Goal: Task Accomplishment & Management: Use online tool/utility

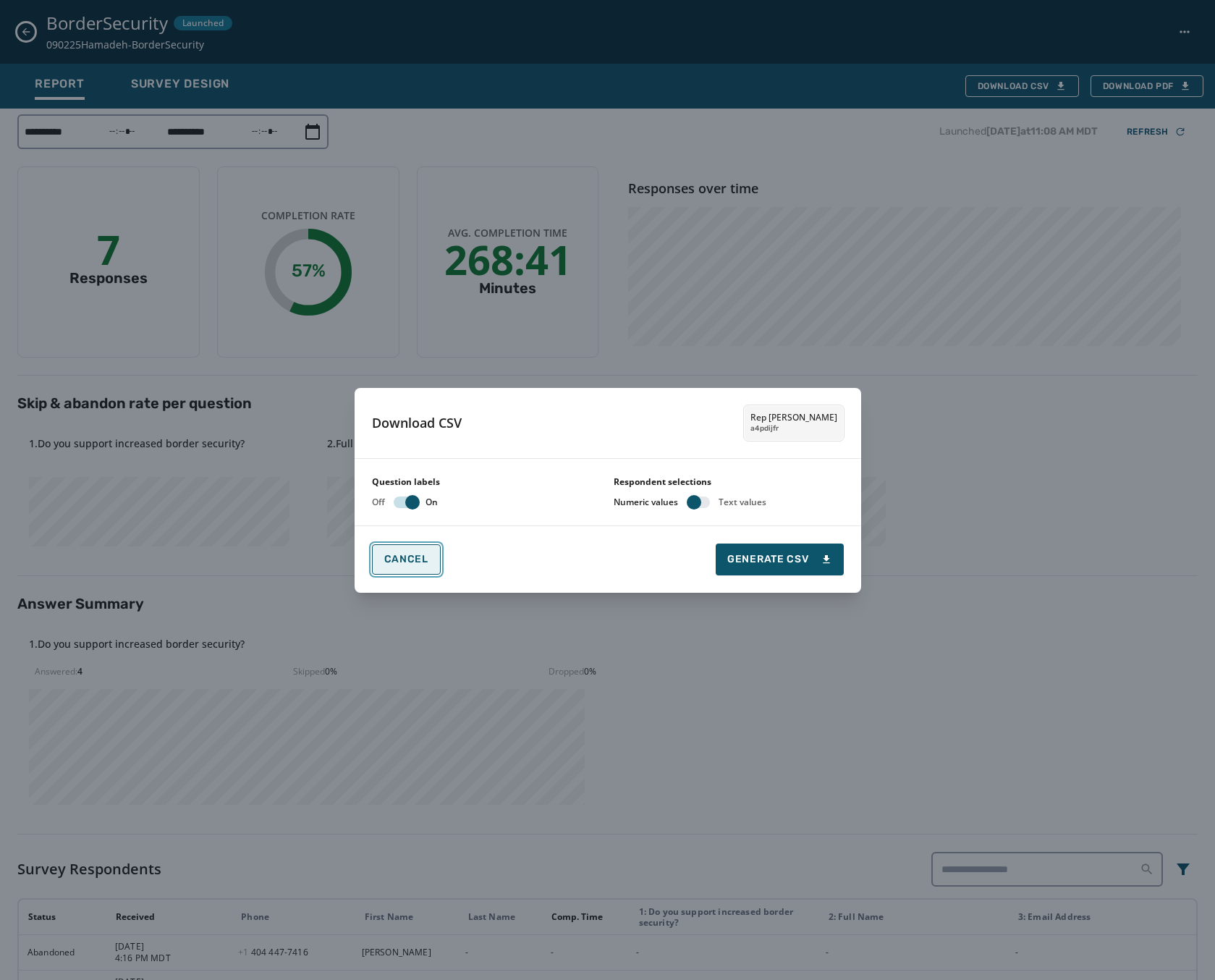
click at [411, 558] on span "Cancel" at bounding box center [406, 559] width 44 height 12
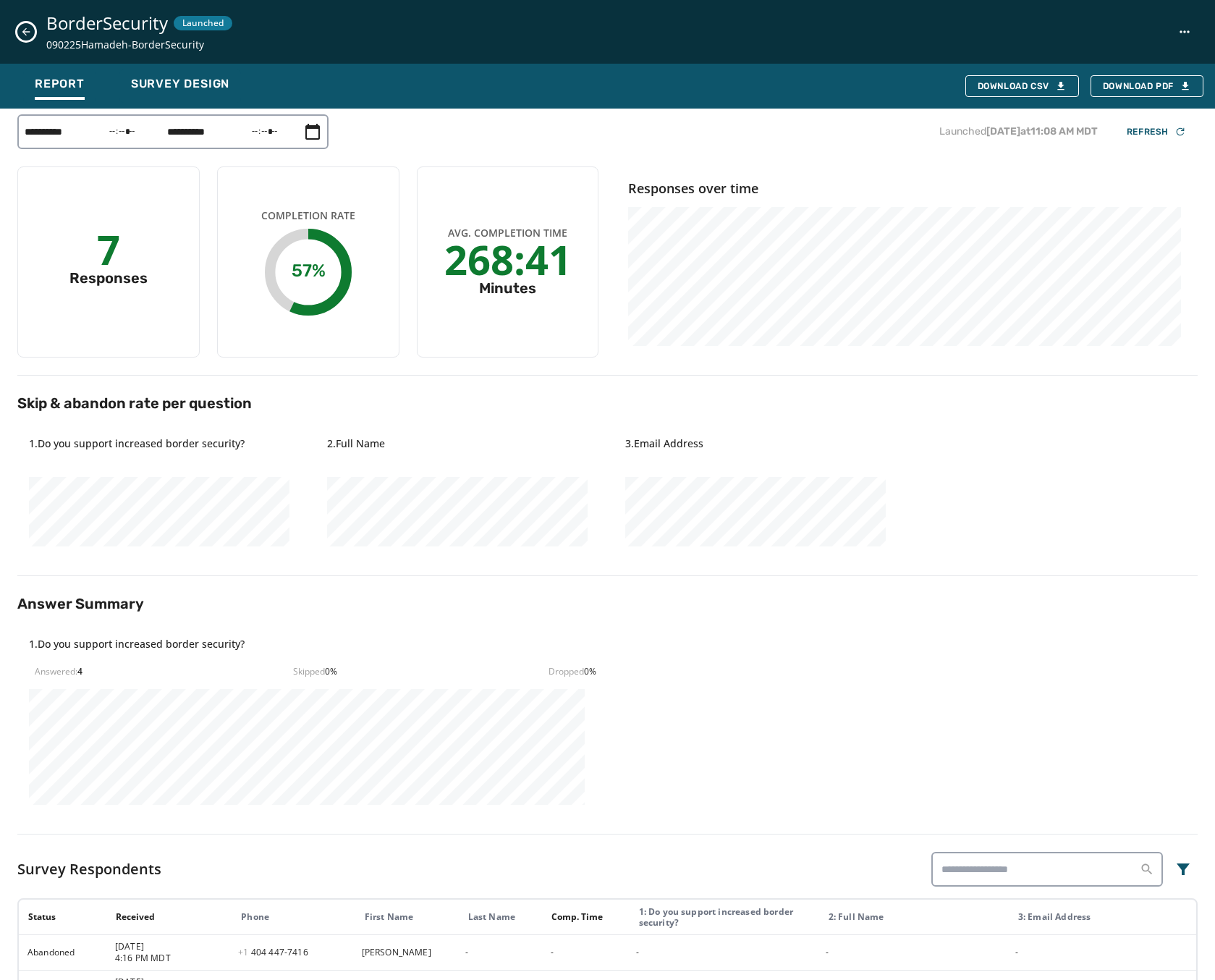
click at [19, 28] on button "Close survey details drawer" at bounding box center [26, 32] width 17 height 17
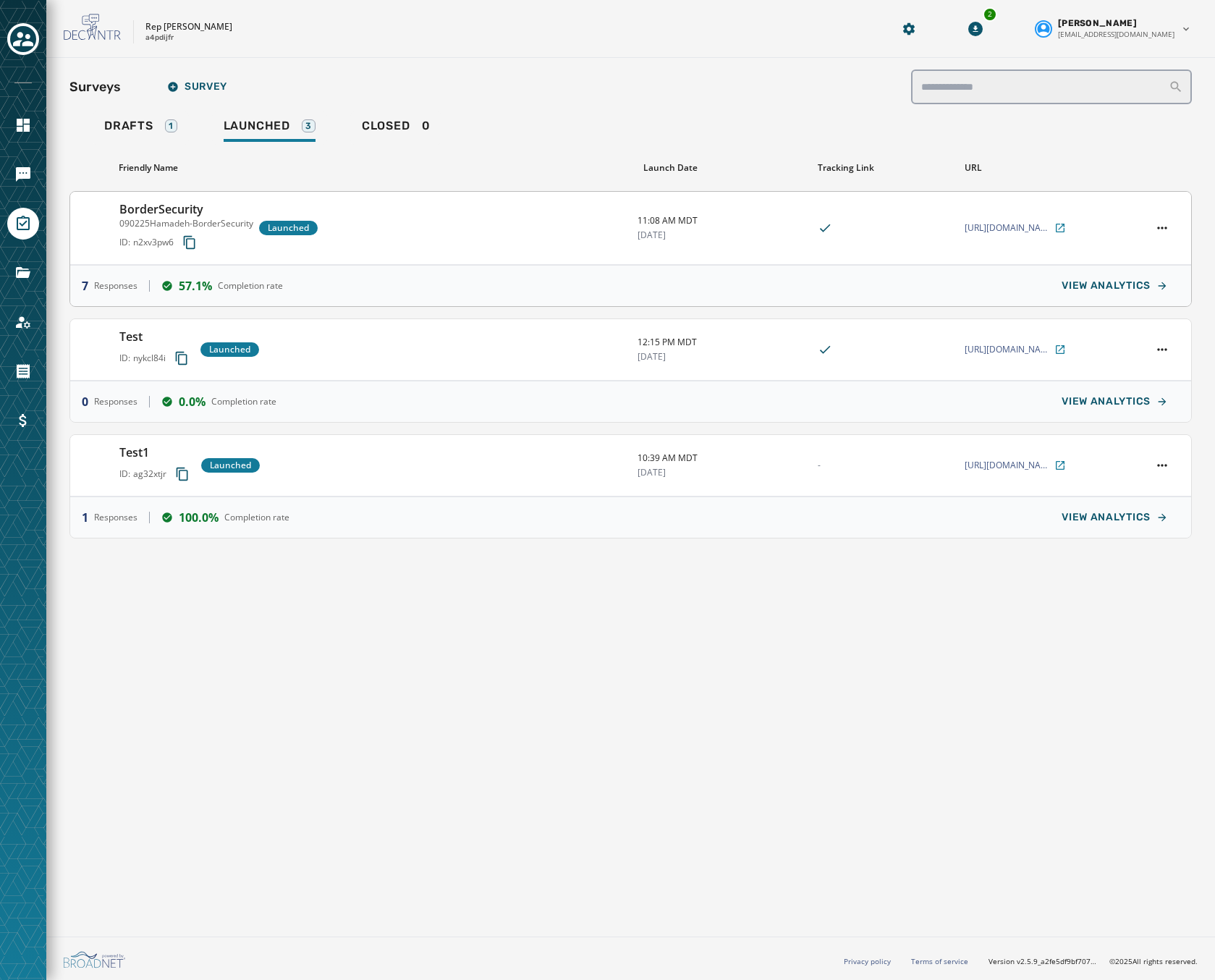
click at [135, 241] on span "n2xv3pw6" at bounding box center [153, 243] width 40 height 12
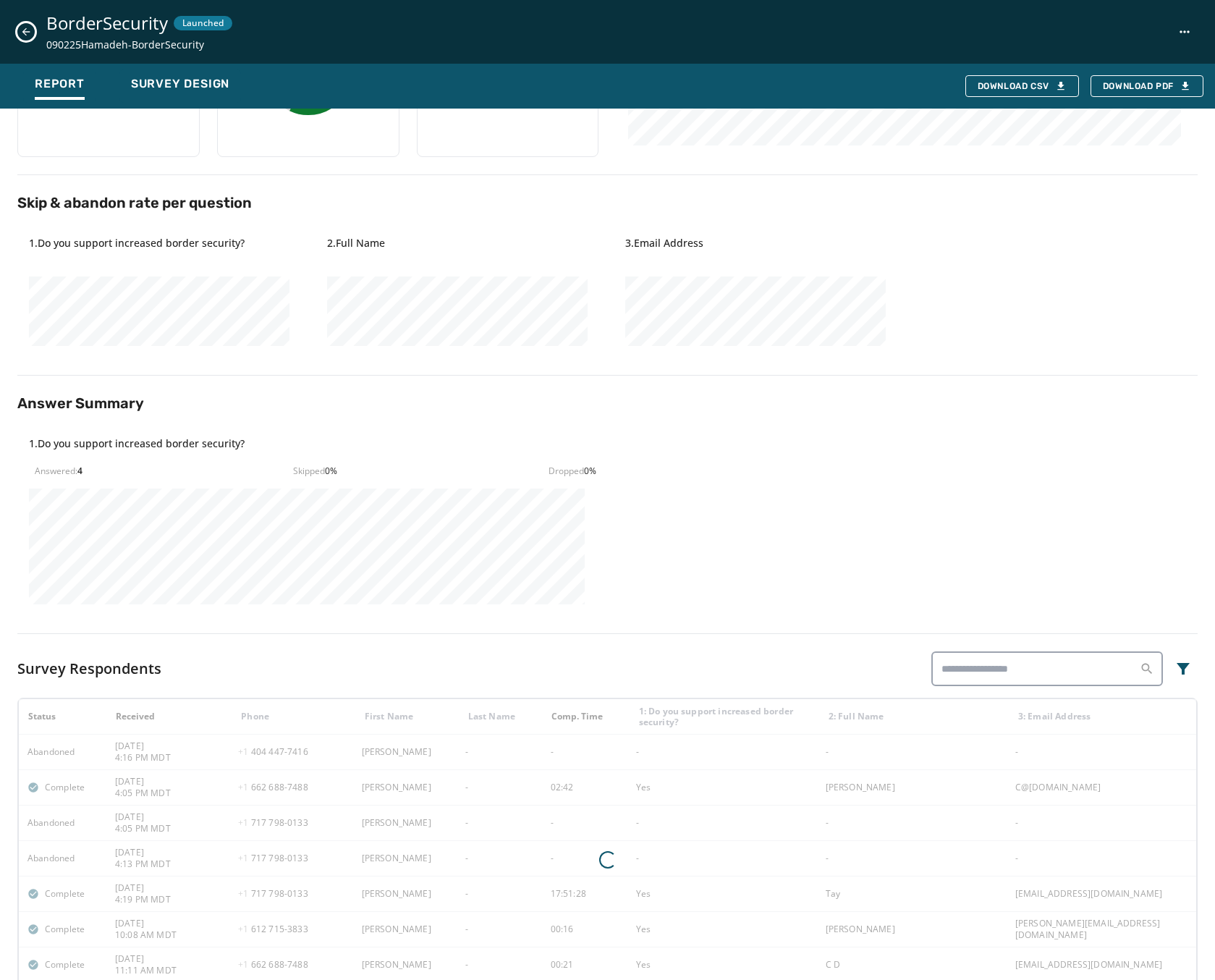
scroll to position [260, 0]
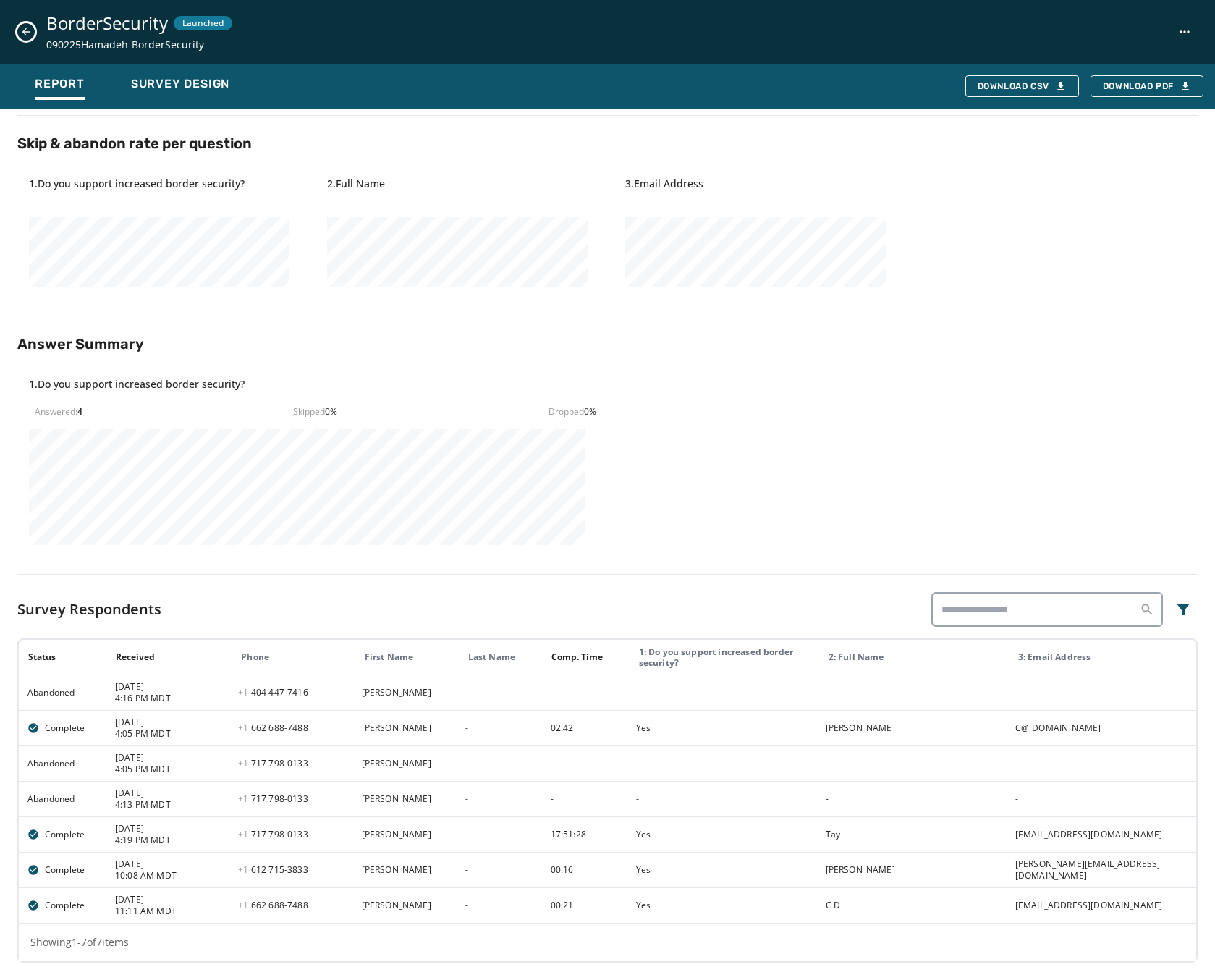
click at [28, 34] on icon "Close survey details drawer" at bounding box center [26, 32] width 12 height 12
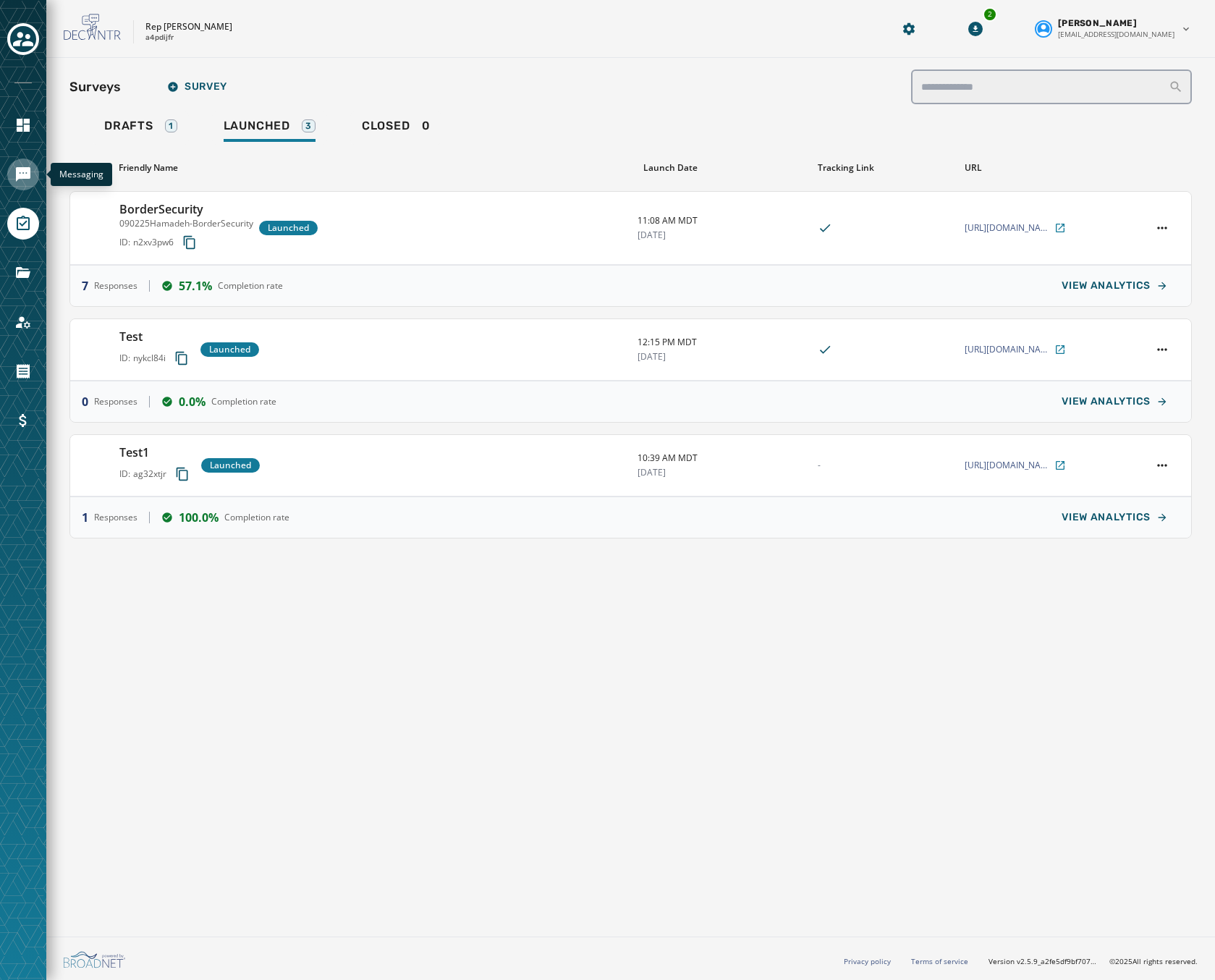
click at [13, 171] on link "Navigate to Messaging" at bounding box center [23, 174] width 32 height 32
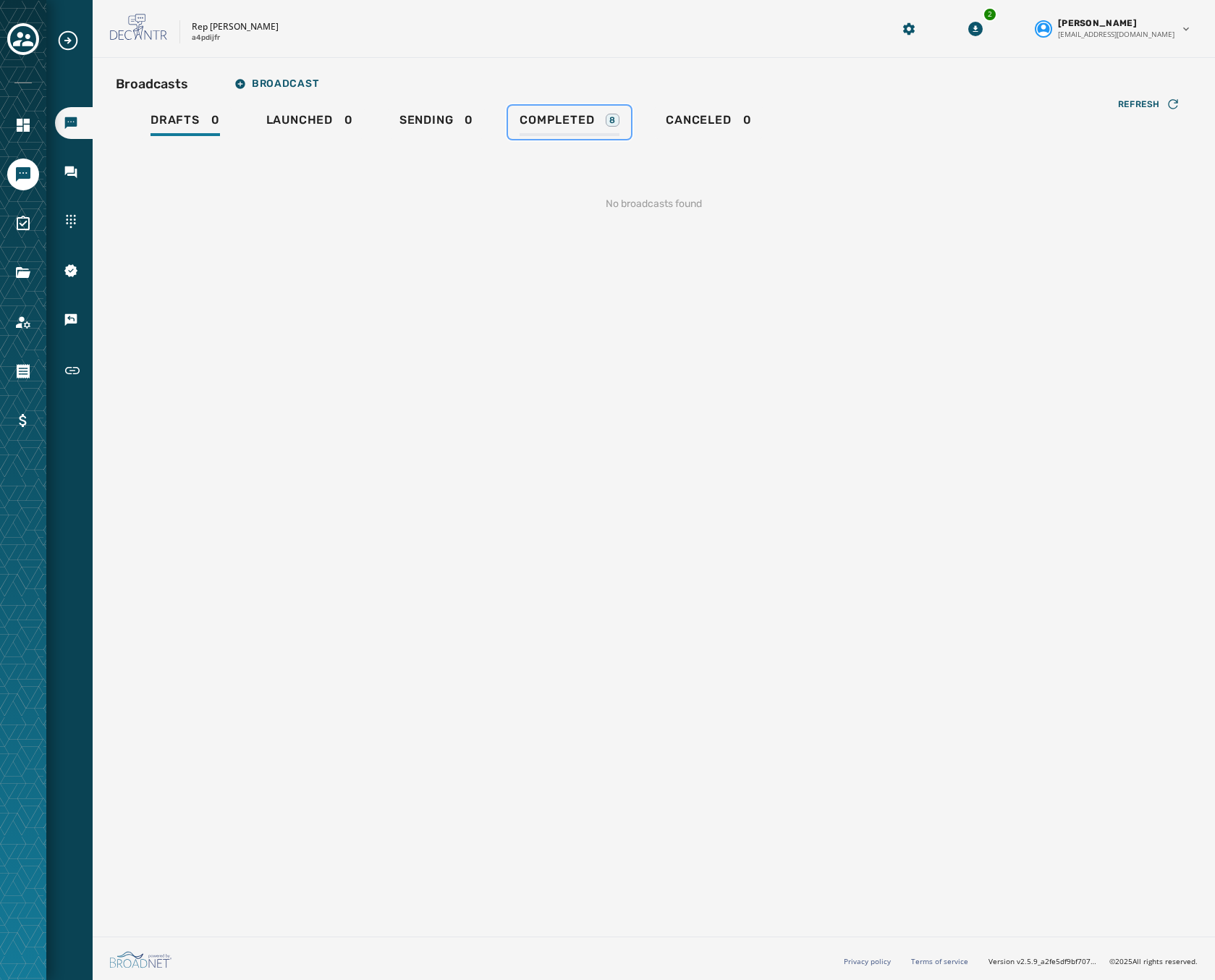
click at [546, 118] on span "Completed" at bounding box center [556, 119] width 74 height 14
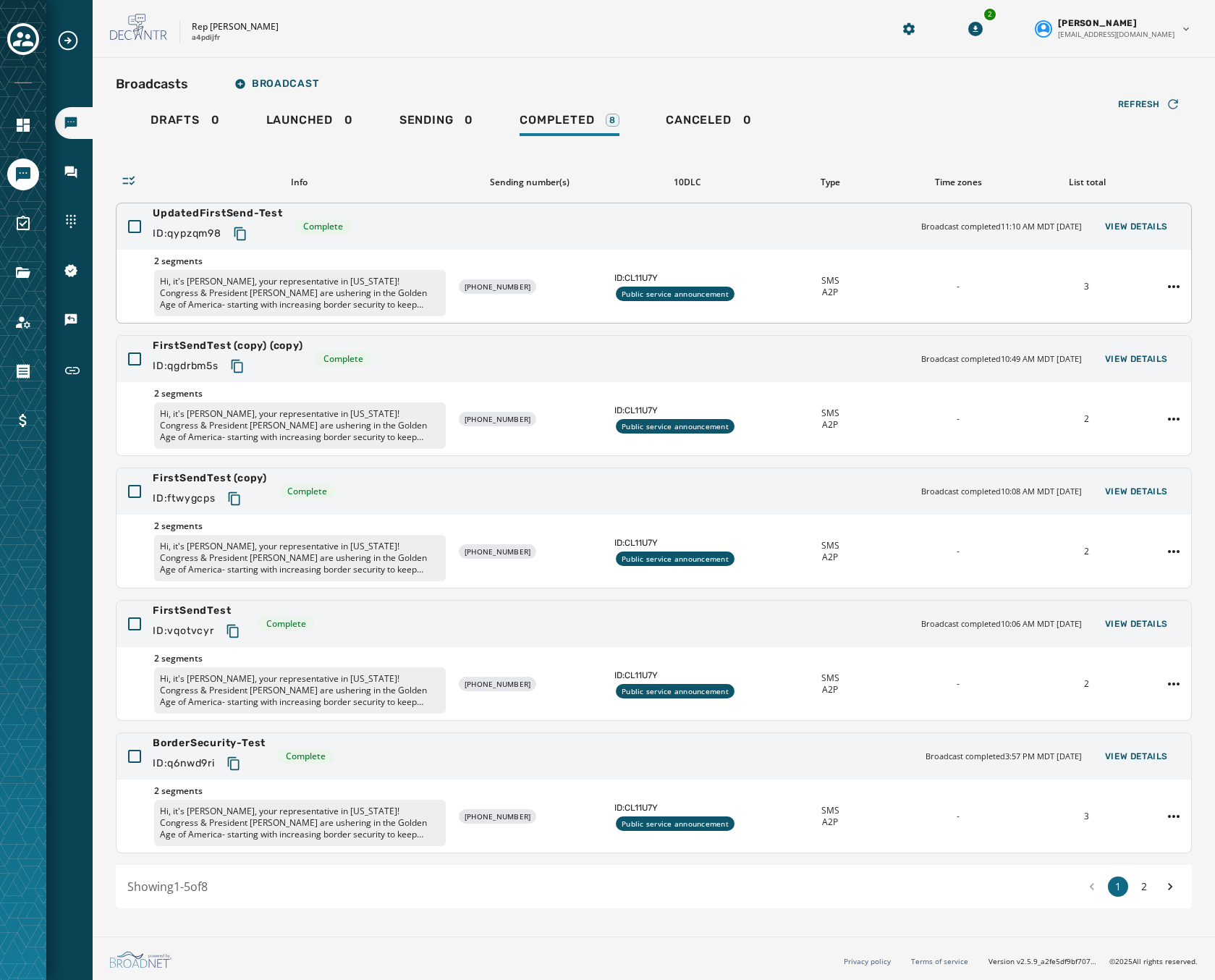
click at [375, 223] on div "UpdatedFirstSend-Test ID: qypzqm98 Complete Broadcast completed 11:10 AM MDT [D…" at bounding box center [654, 226] width 1074 height 46
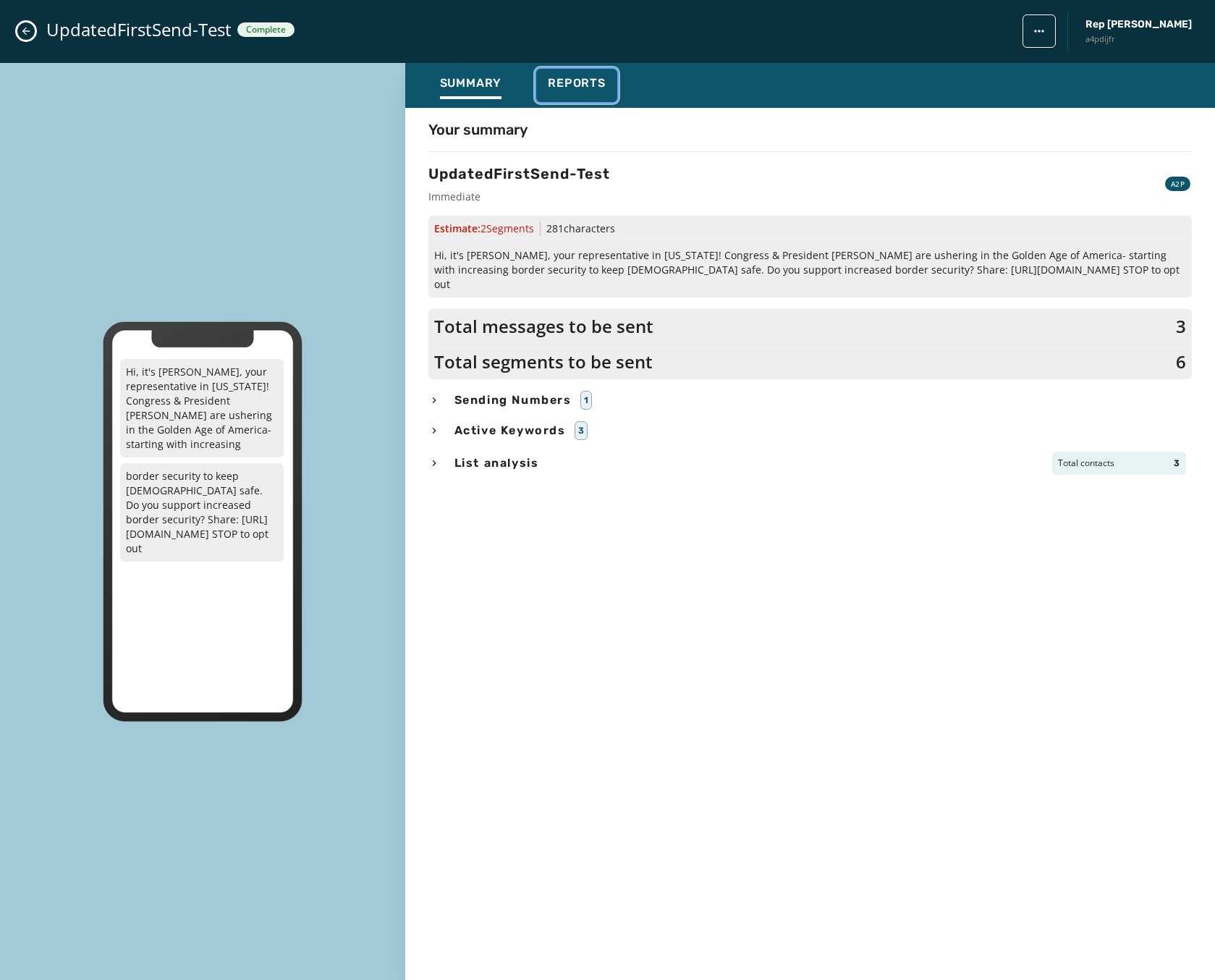
click at [556, 77] on span "Reports" at bounding box center [577, 83] width 58 height 14
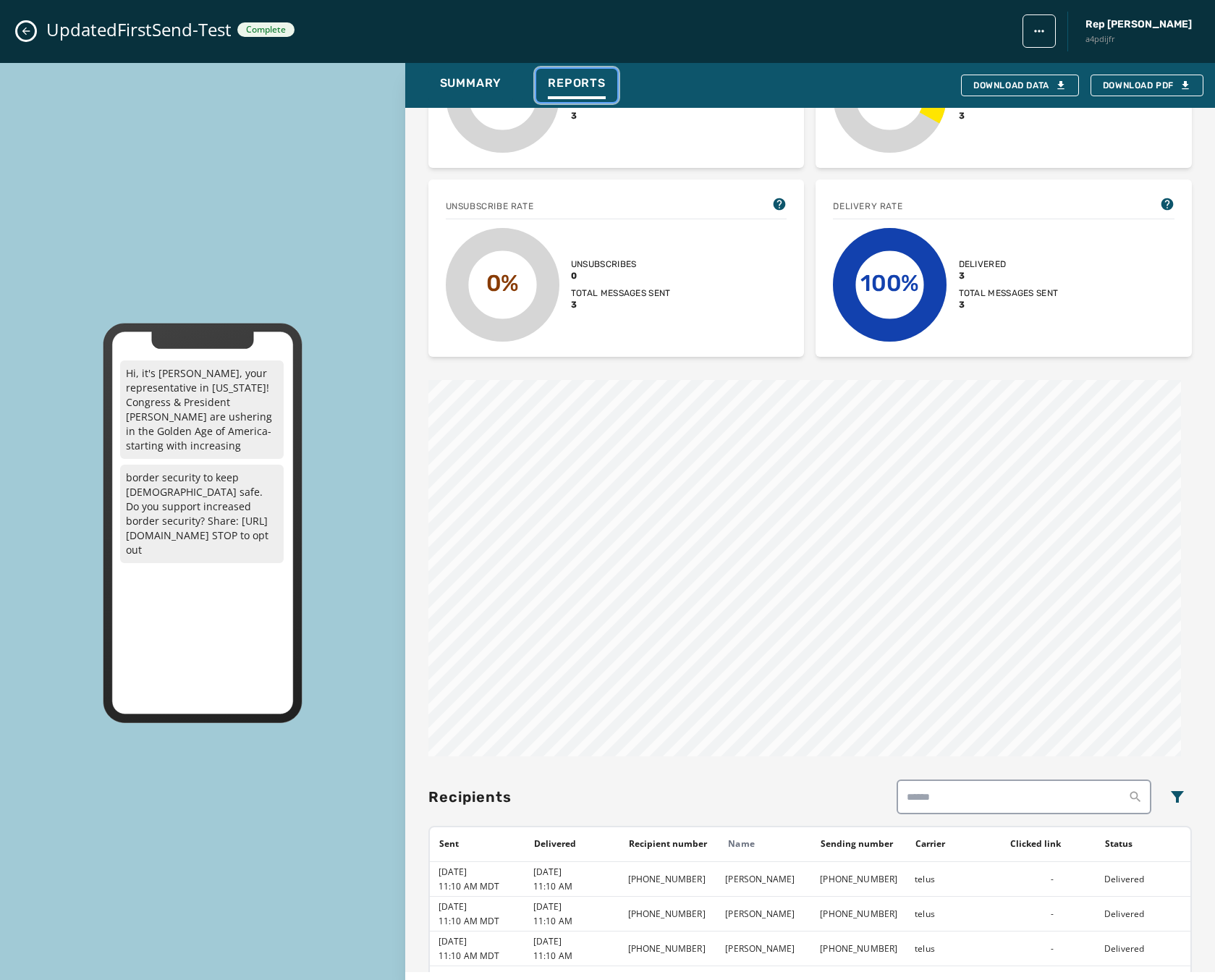
scroll to position [473, 0]
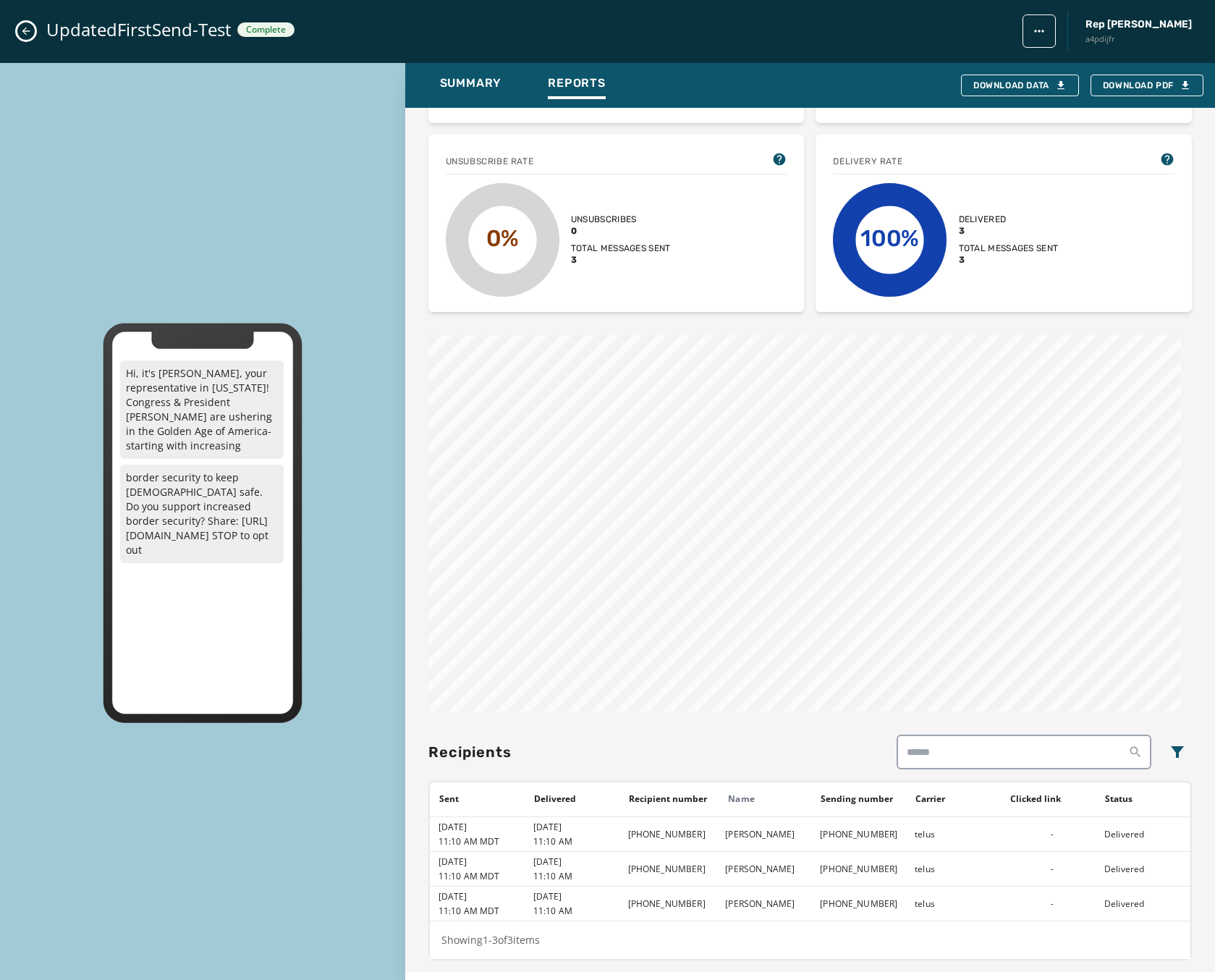
click at [27, 39] on button "Close admin drawer" at bounding box center [26, 31] width 17 height 17
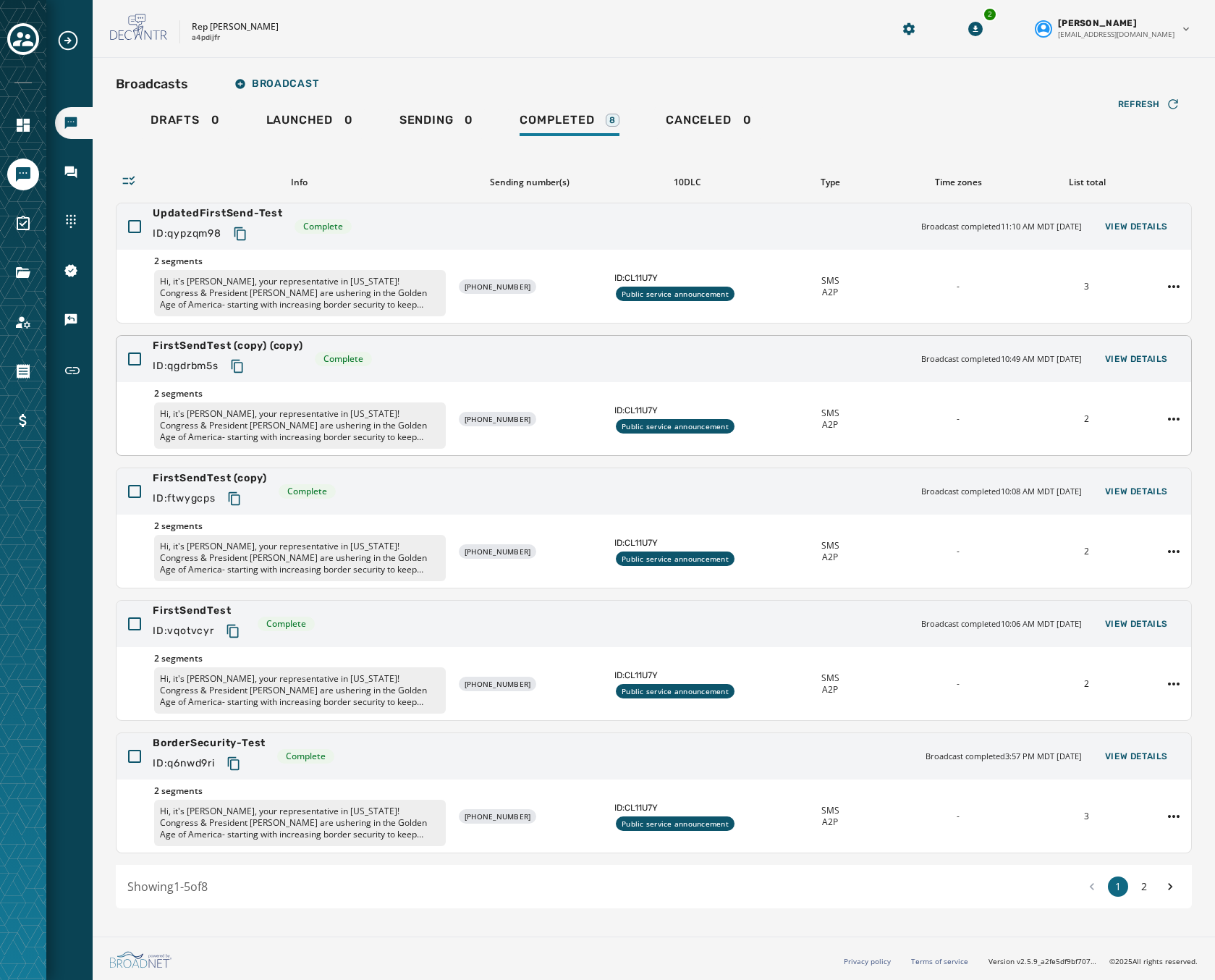
click at [359, 369] on div "FirstSendTest (copy) (copy) ID: qgdrbm5s Complete Broadcast completed 10:49 AM …" at bounding box center [654, 359] width 1074 height 46
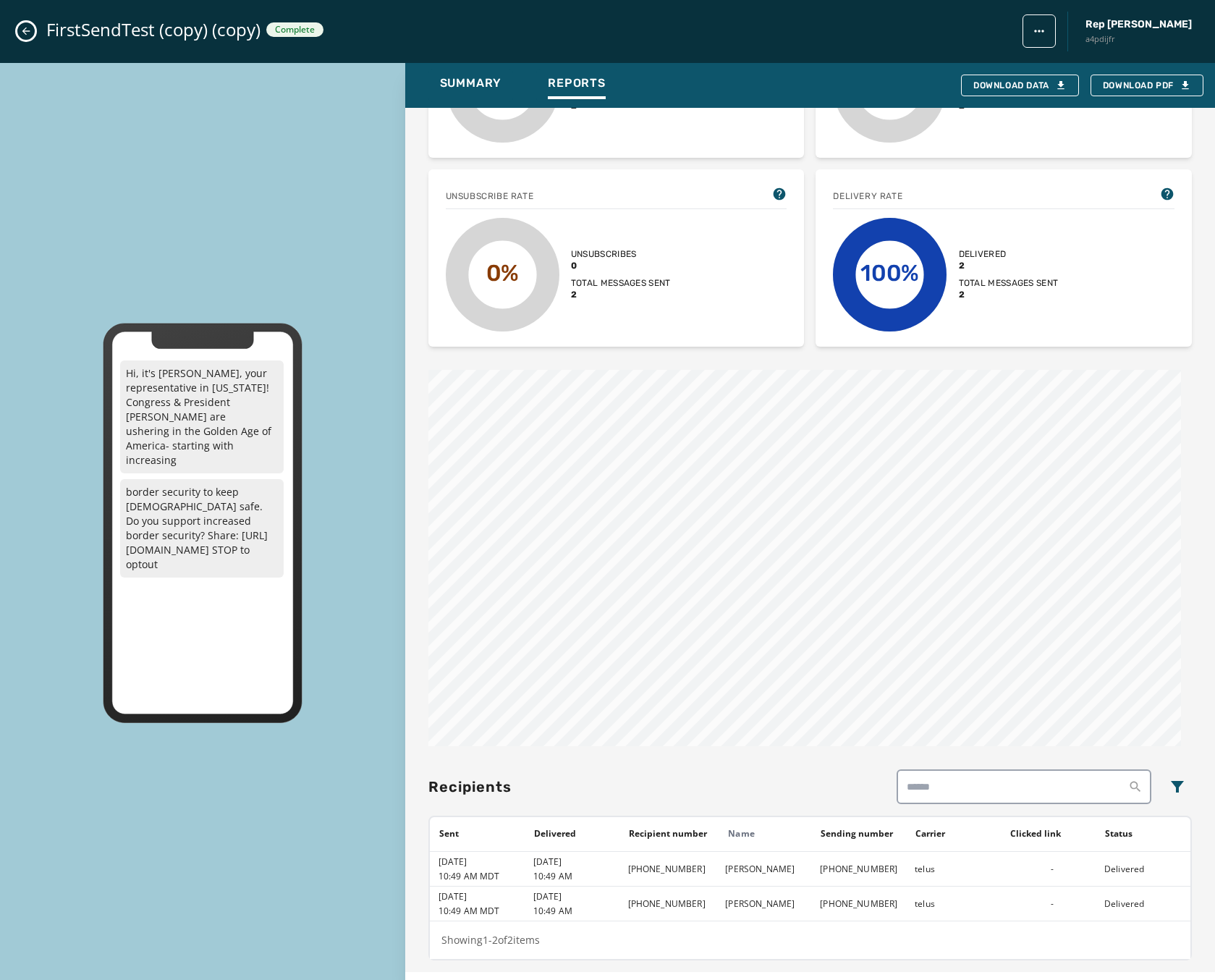
scroll to position [0, 0]
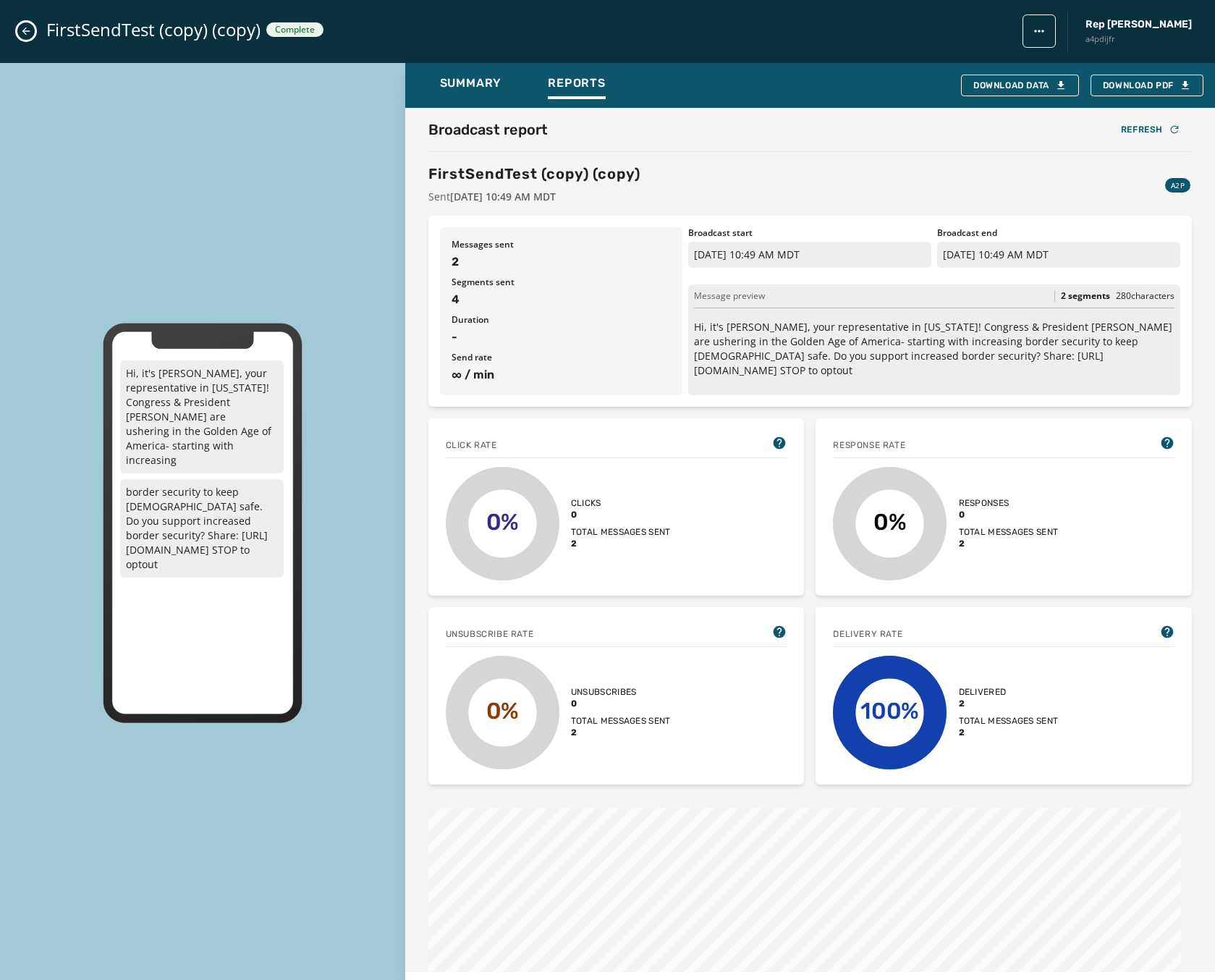
click at [32, 34] on button "Close admin drawer" at bounding box center [26, 31] width 17 height 17
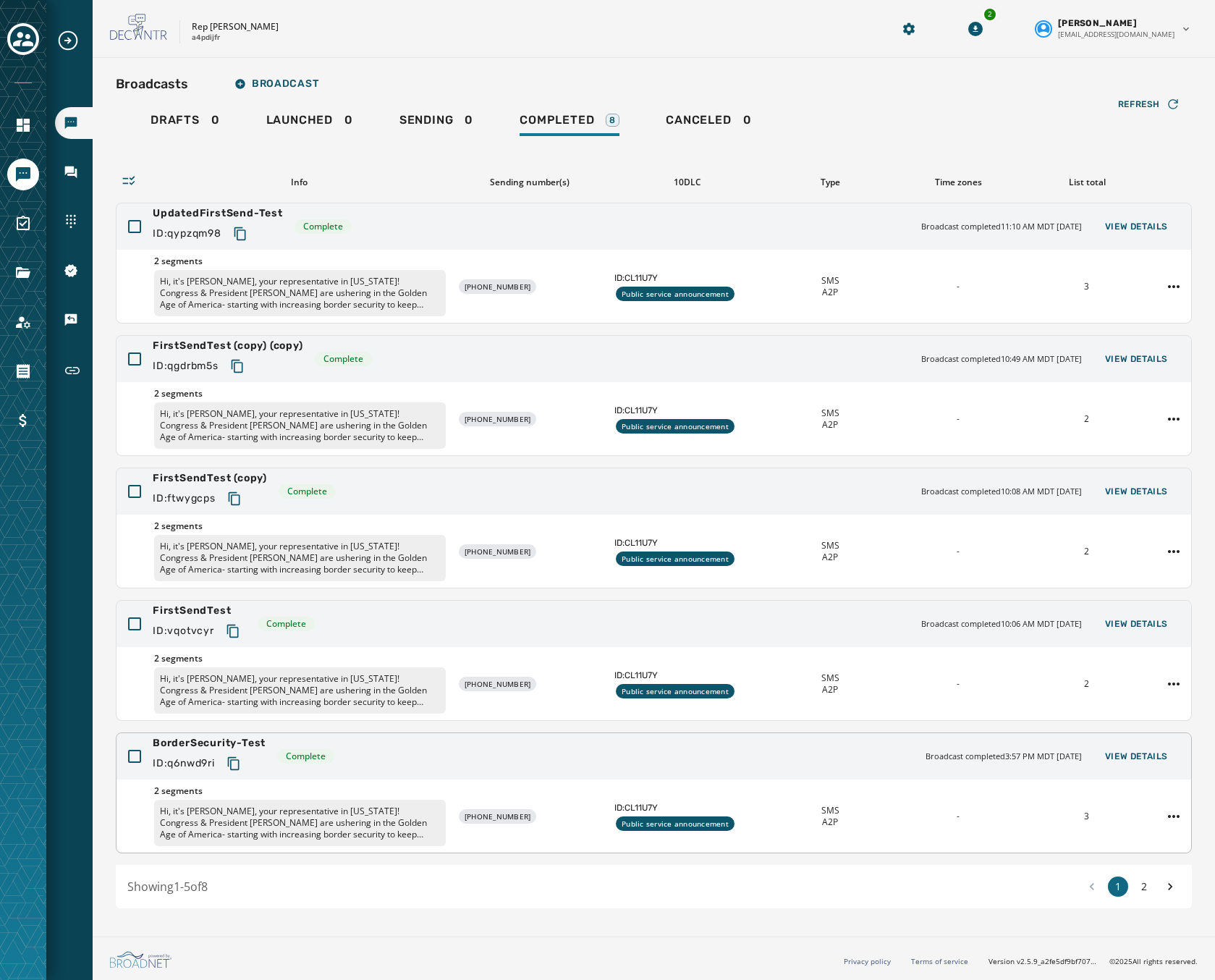
click at [523, 758] on div "BorderSecurity-Test ID: q6nwd9ri Complete Broadcast completed 3:57 PM MDT [DATE…" at bounding box center [654, 756] width 1074 height 46
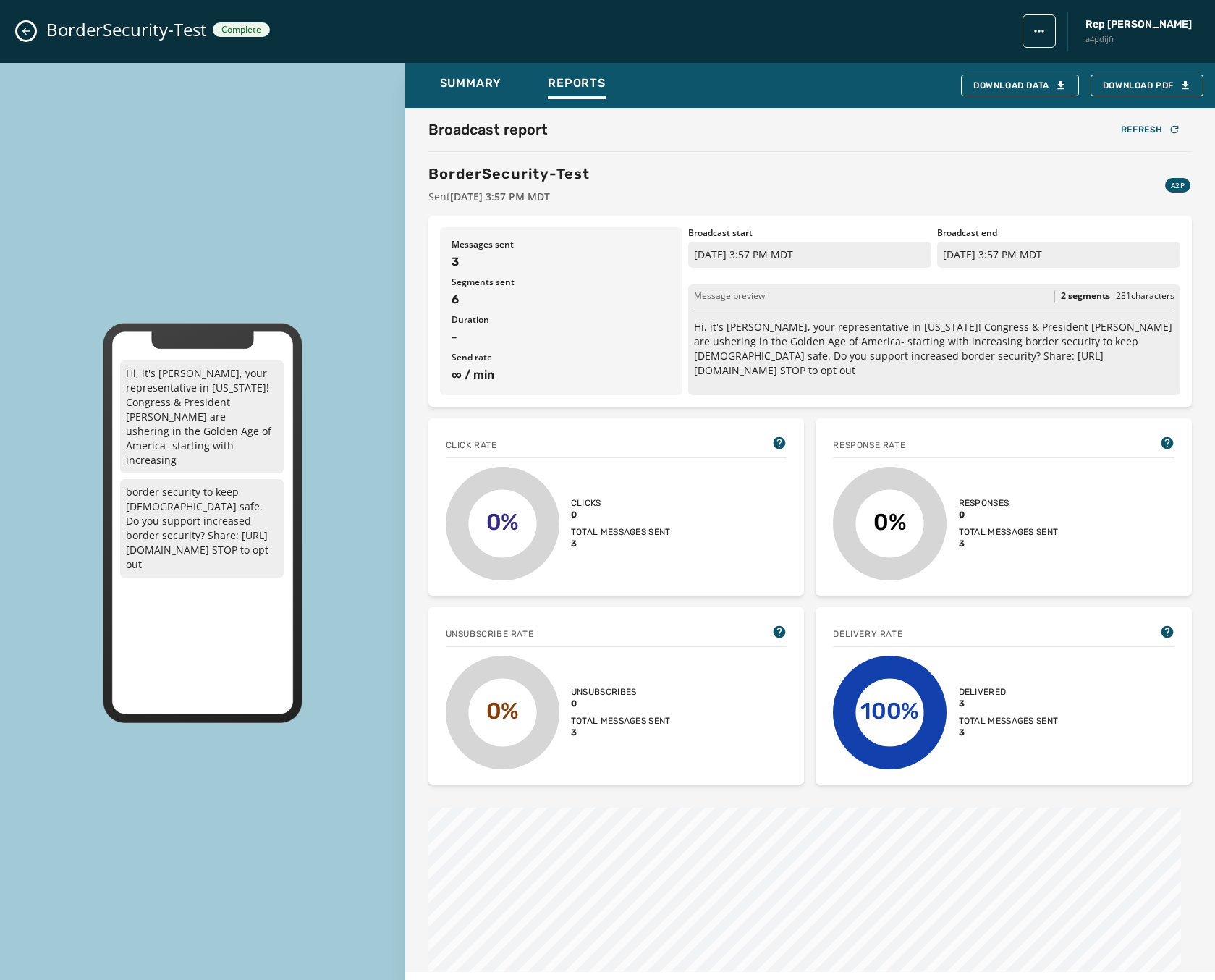
scroll to position [473, 0]
